Goal: Task Accomplishment & Management: Use online tool/utility

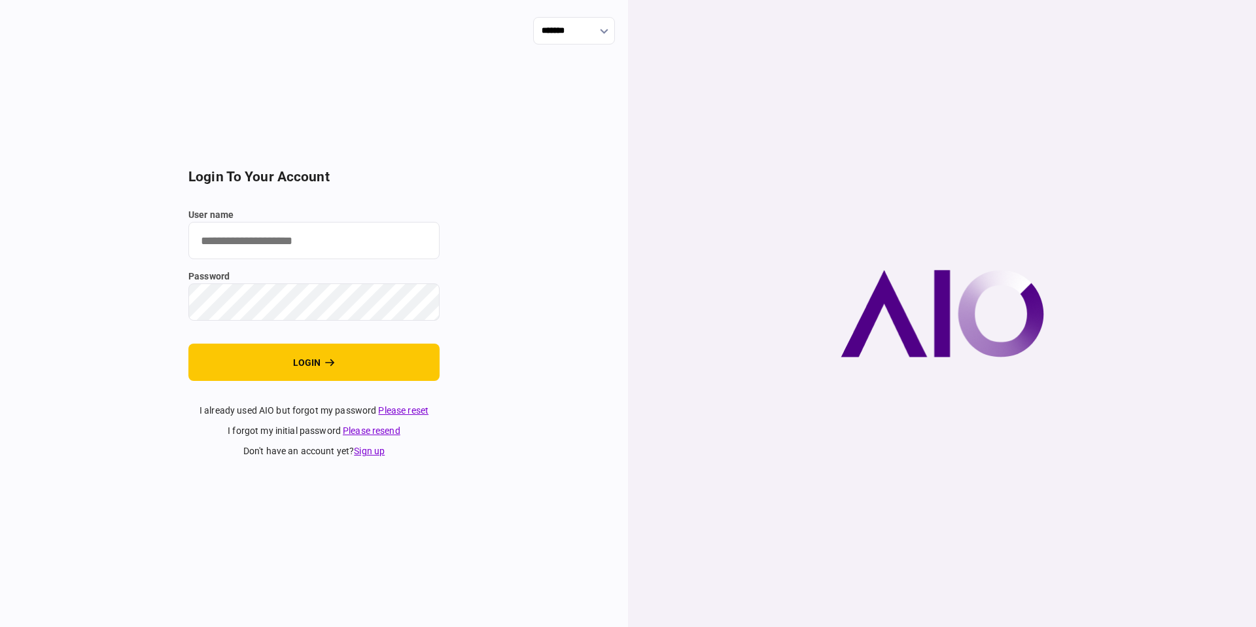
click at [414, 230] on input "user name" at bounding box center [313, 240] width 251 height 37
type input "**********"
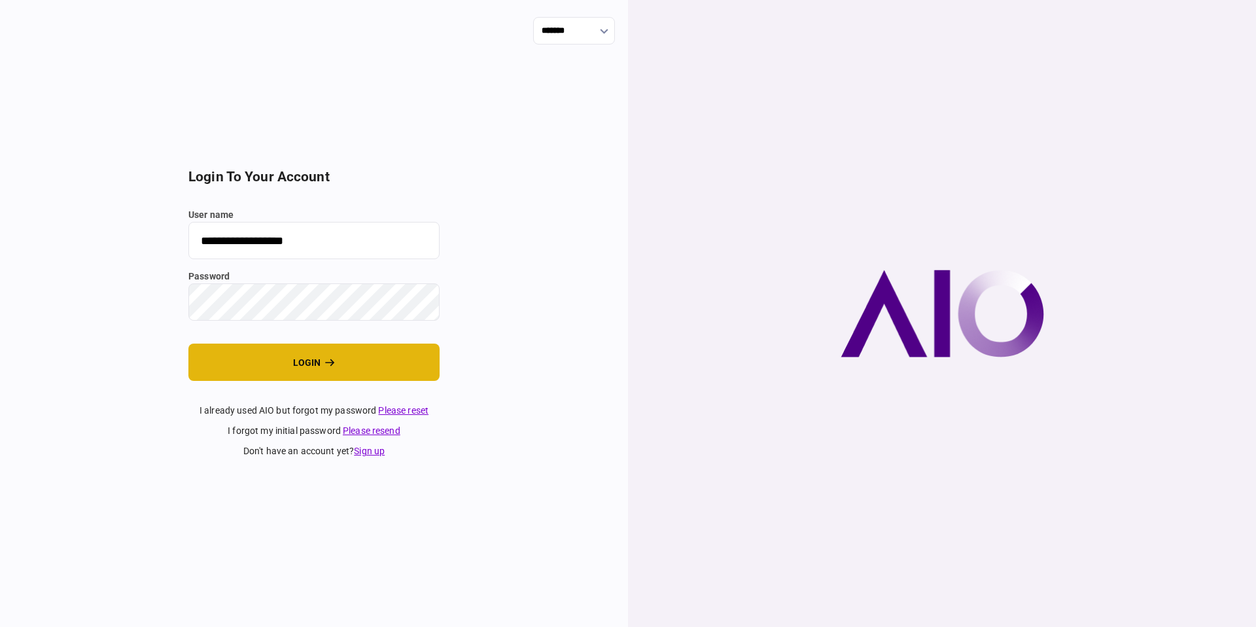
click at [409, 356] on button "login" at bounding box center [313, 361] width 251 height 37
